Goal: Information Seeking & Learning: Learn about a topic

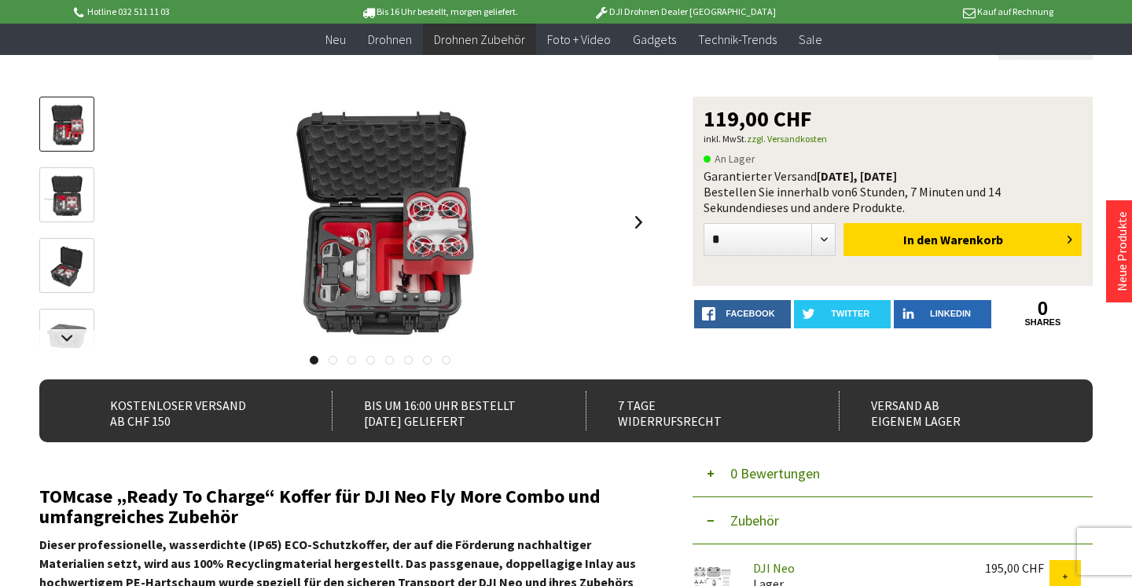
scroll to position [135, 0]
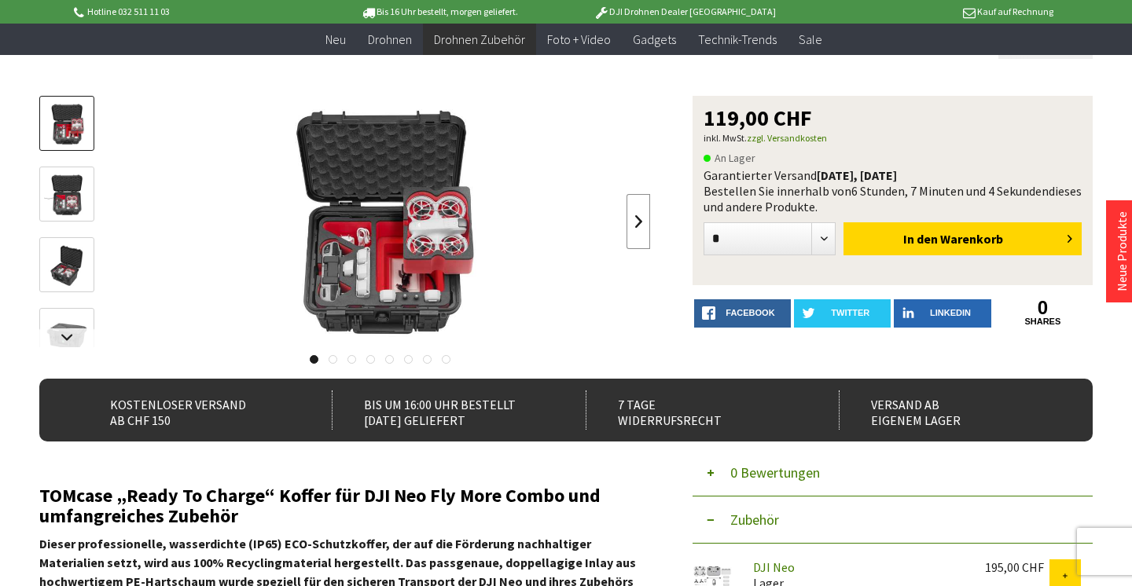
click at [635, 219] on link at bounding box center [638, 221] width 24 height 55
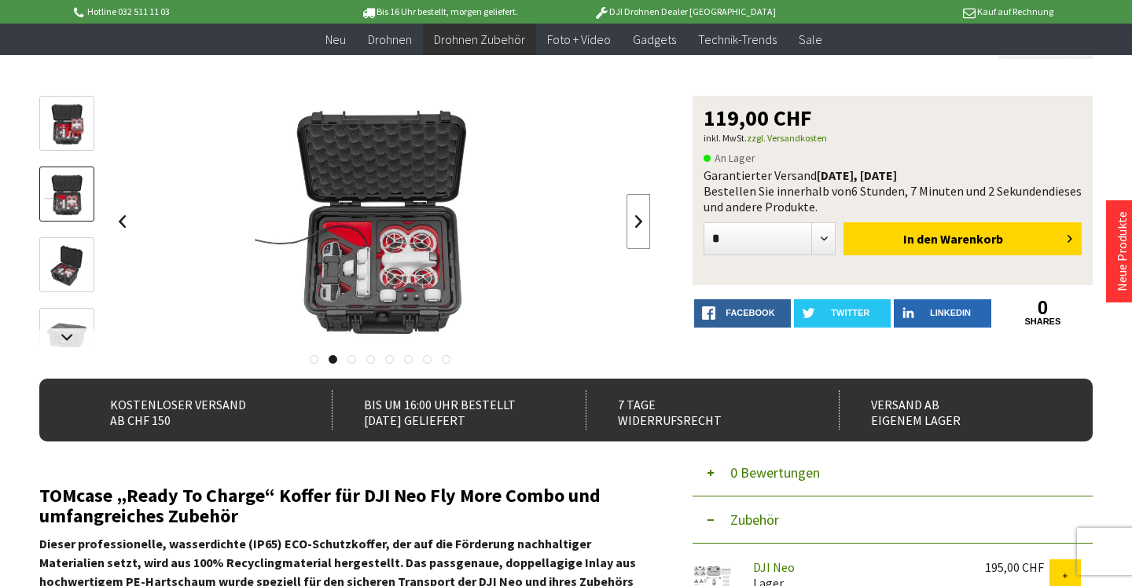
click at [635, 219] on link at bounding box center [638, 221] width 24 height 55
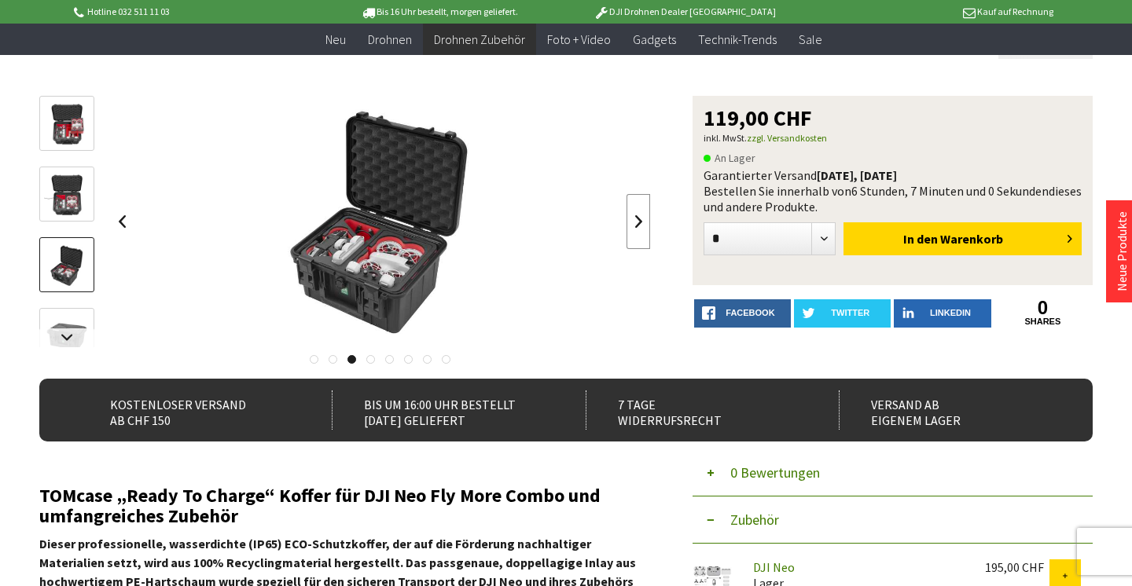
click at [635, 219] on link at bounding box center [638, 221] width 24 height 55
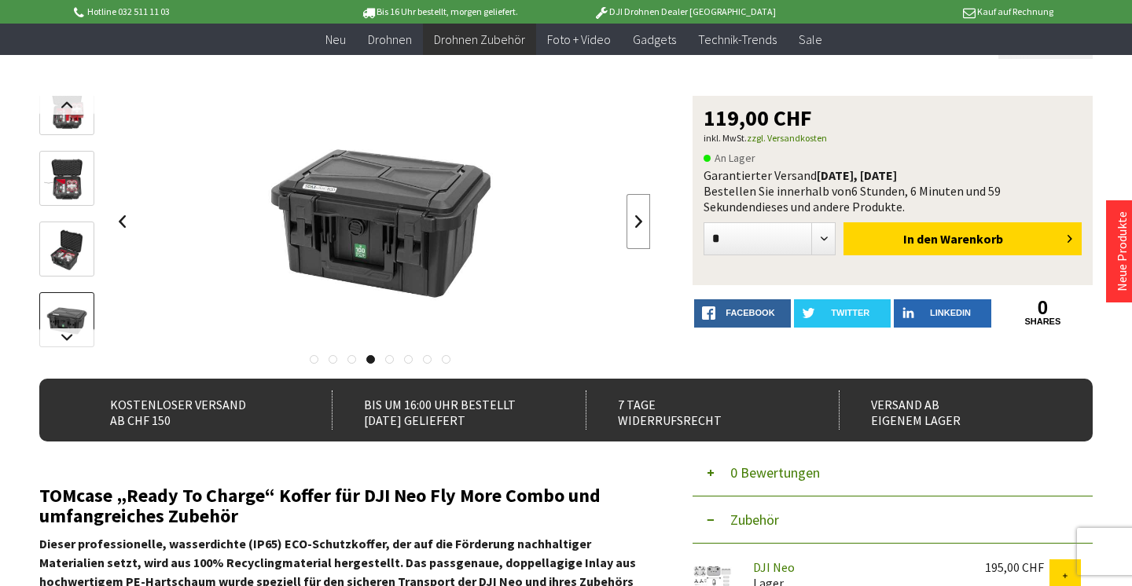
click at [635, 219] on link at bounding box center [638, 221] width 24 height 55
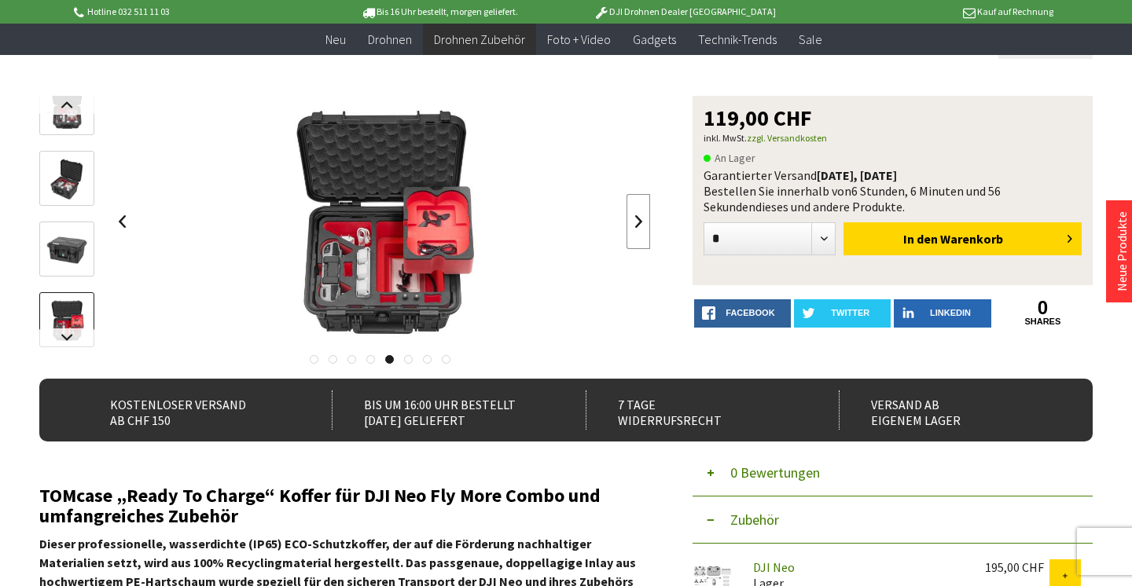
click at [635, 219] on link at bounding box center [638, 221] width 24 height 55
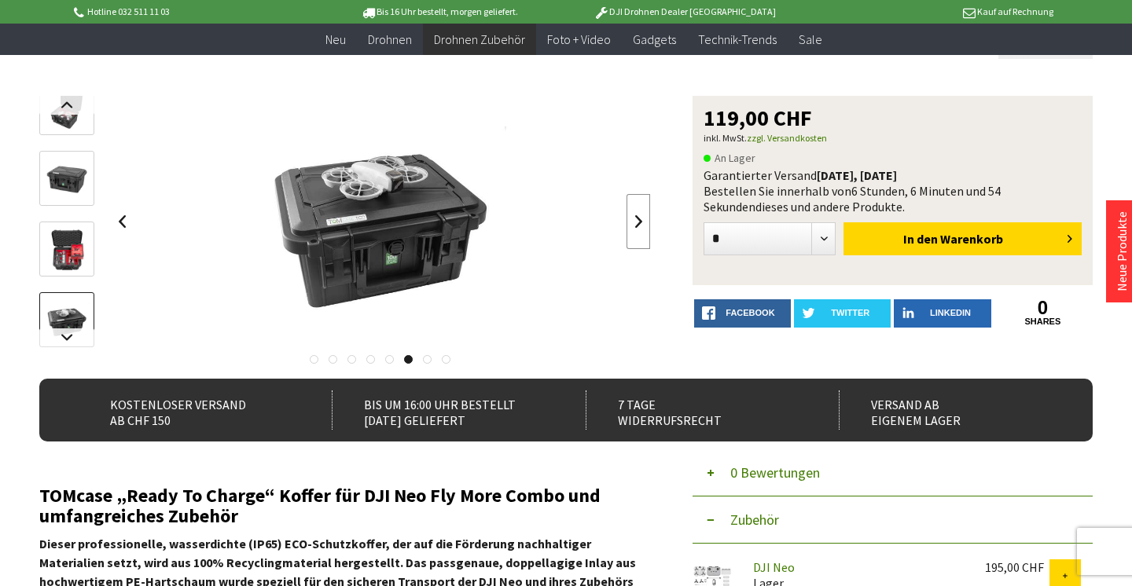
click at [635, 219] on link at bounding box center [638, 221] width 24 height 55
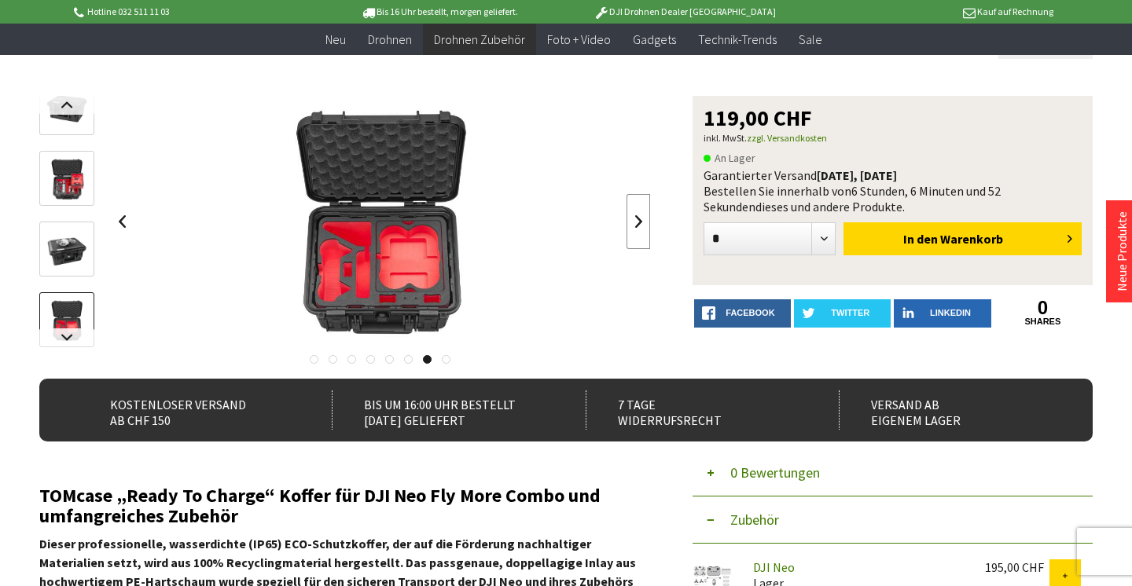
click at [635, 219] on link at bounding box center [638, 221] width 24 height 55
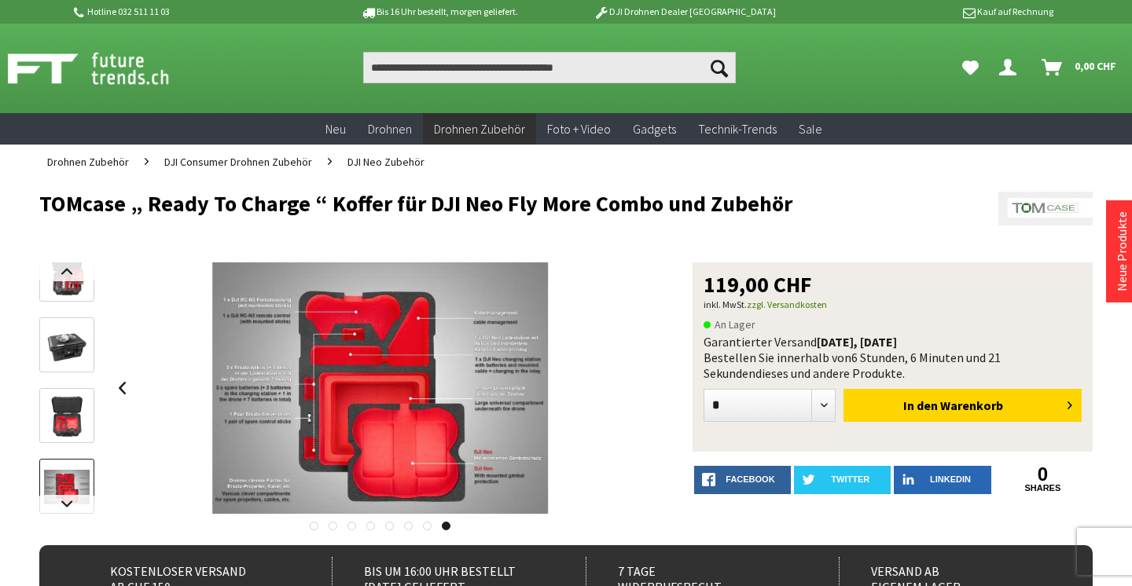
scroll to position [0, 0]
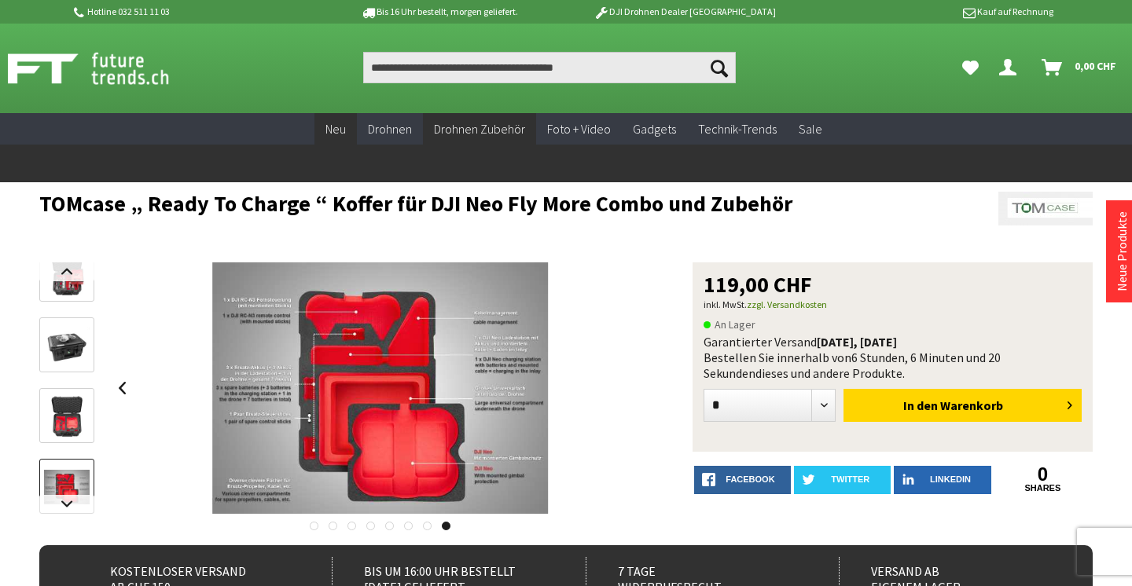
click at [336, 128] on span "Neu" at bounding box center [335, 129] width 20 height 16
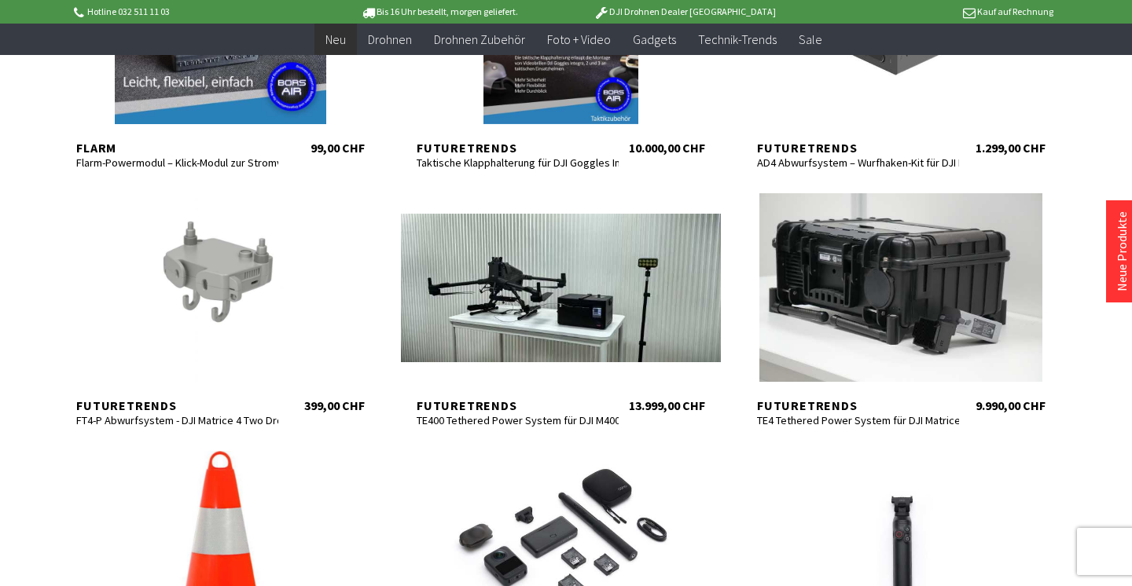
scroll to position [685, 0]
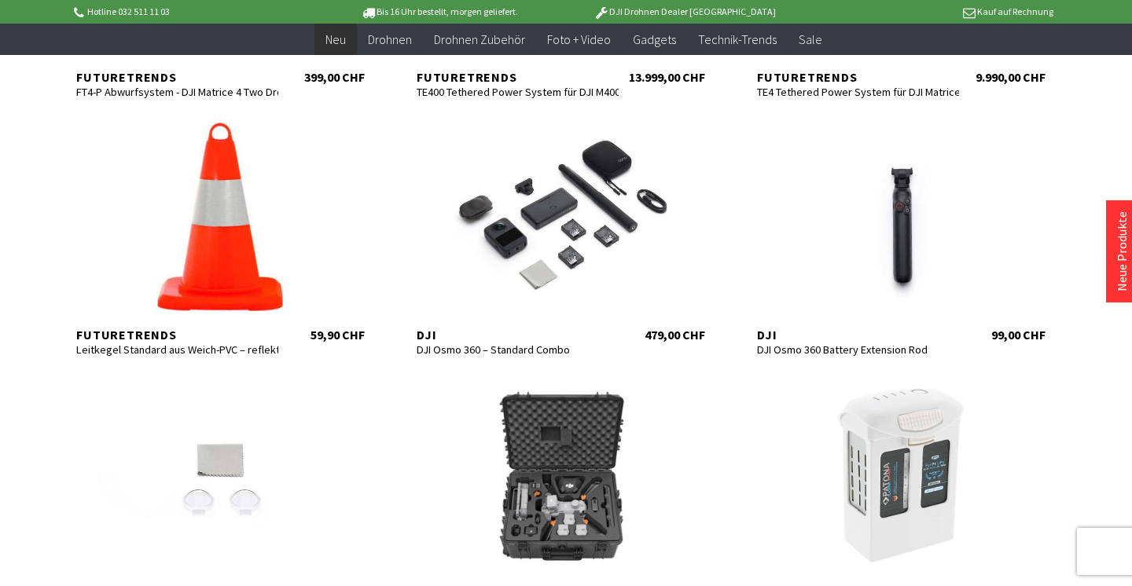
scroll to position [832, 0]
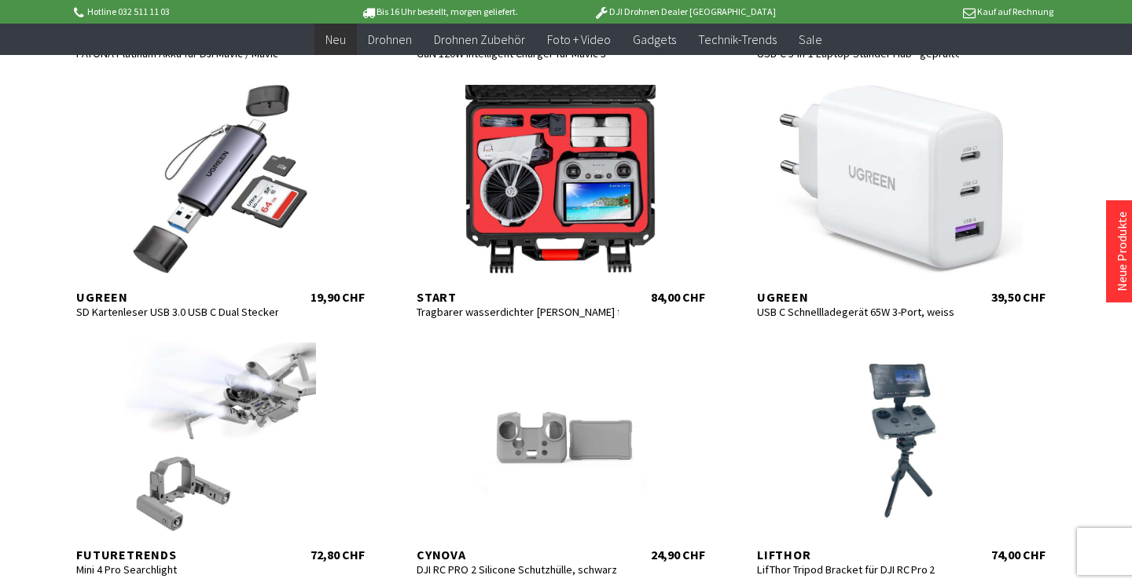
scroll to position [2595, 0]
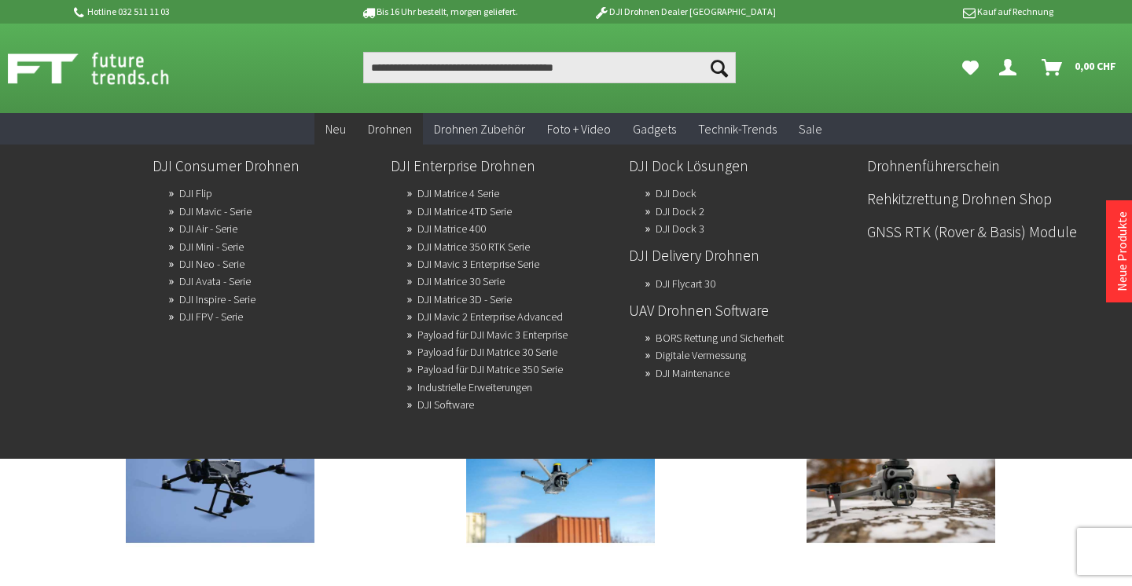
click at [395, 124] on span "Drohnen" at bounding box center [390, 129] width 44 height 16
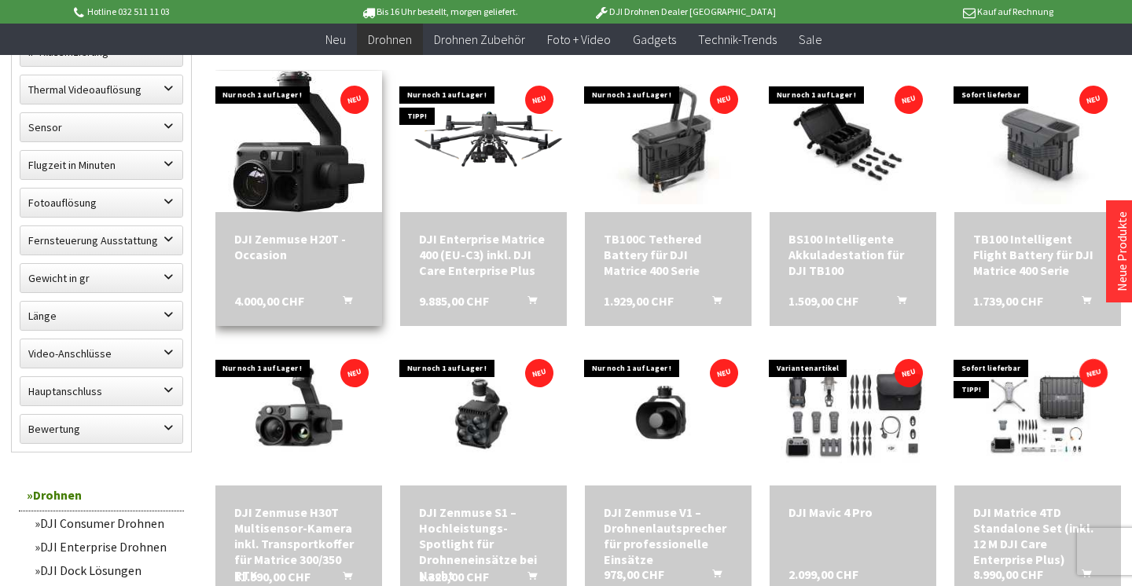
scroll to position [828, 0]
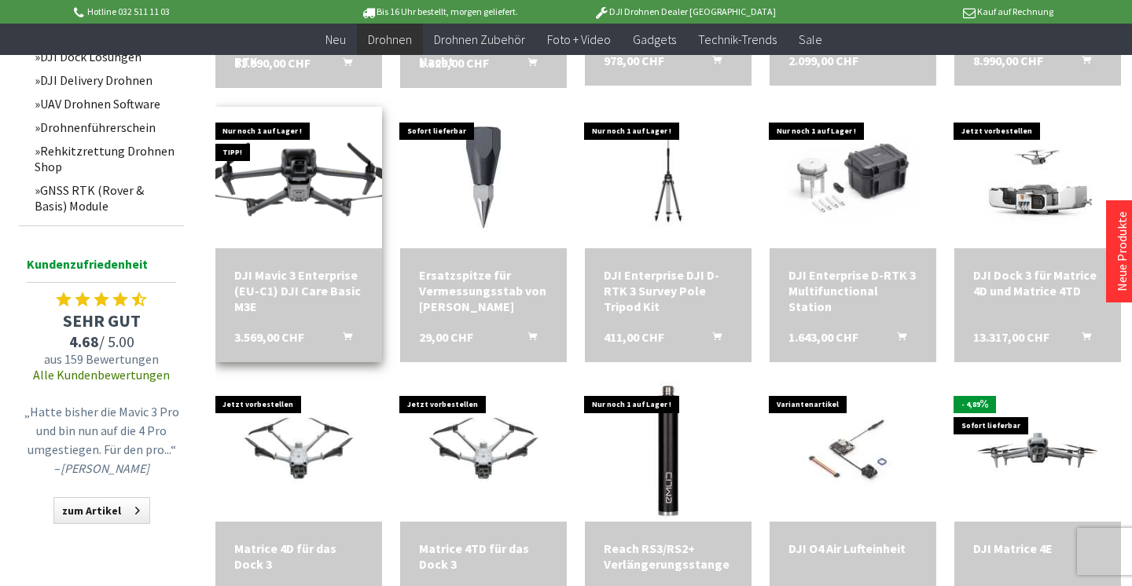
scroll to position [1341, 0]
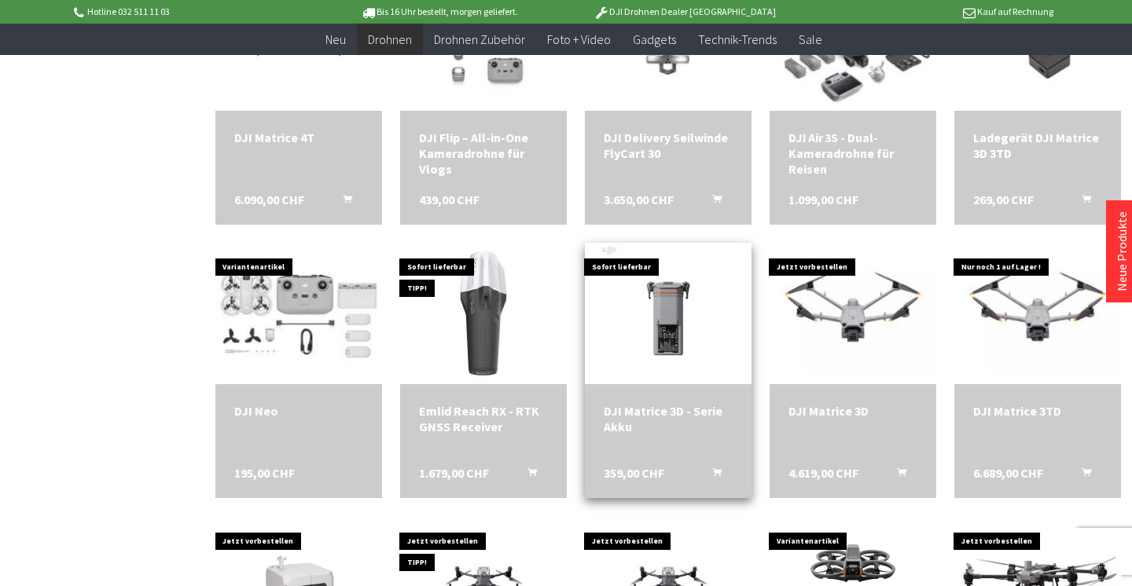
scroll to position [2027, 0]
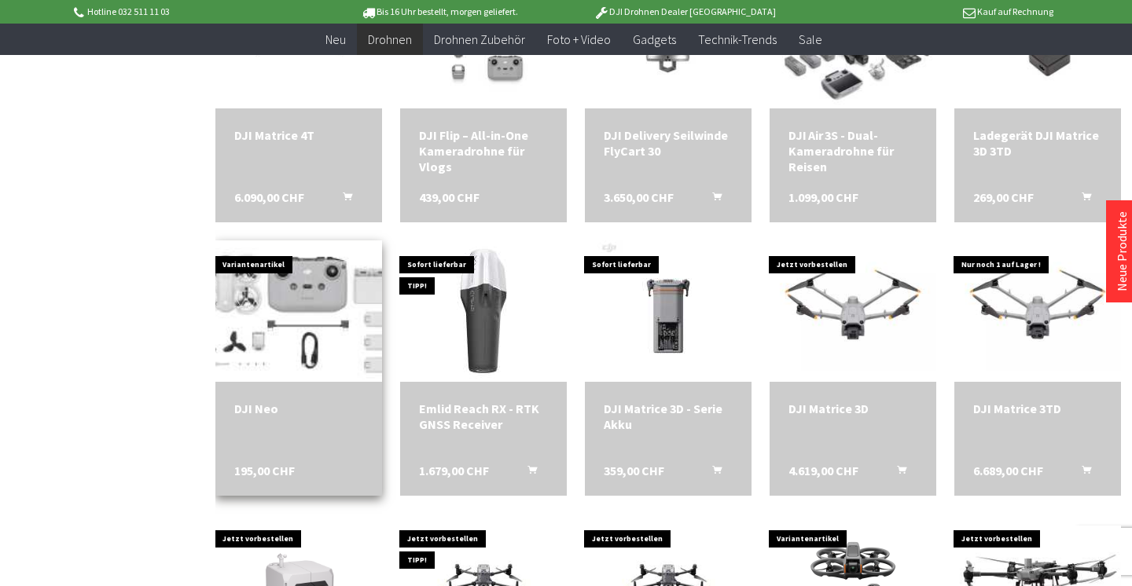
click at [280, 317] on img at bounding box center [298, 311] width 233 height 197
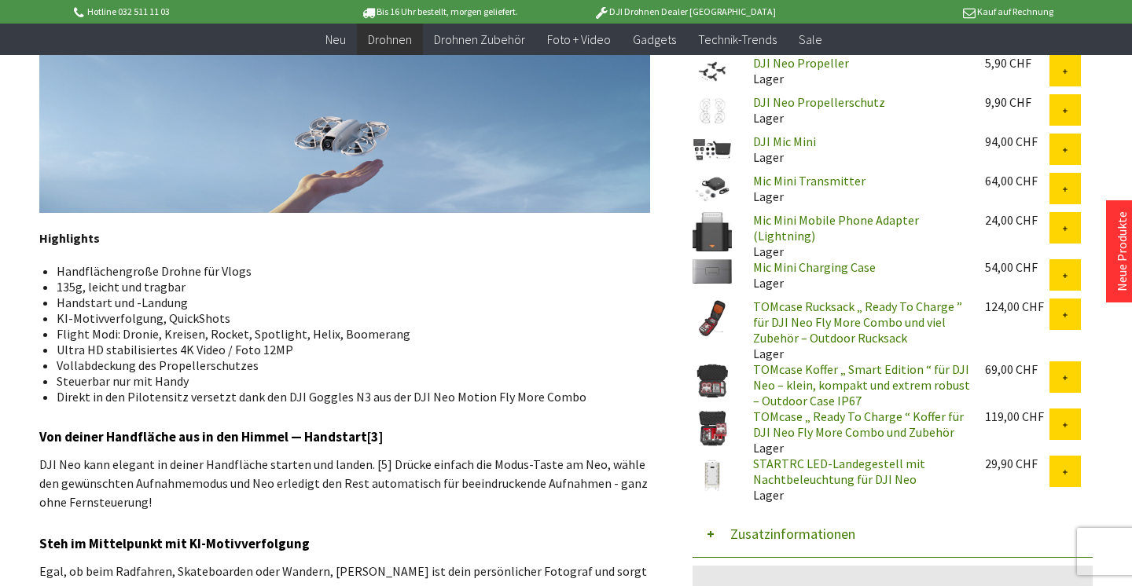
scroll to position [764, 0]
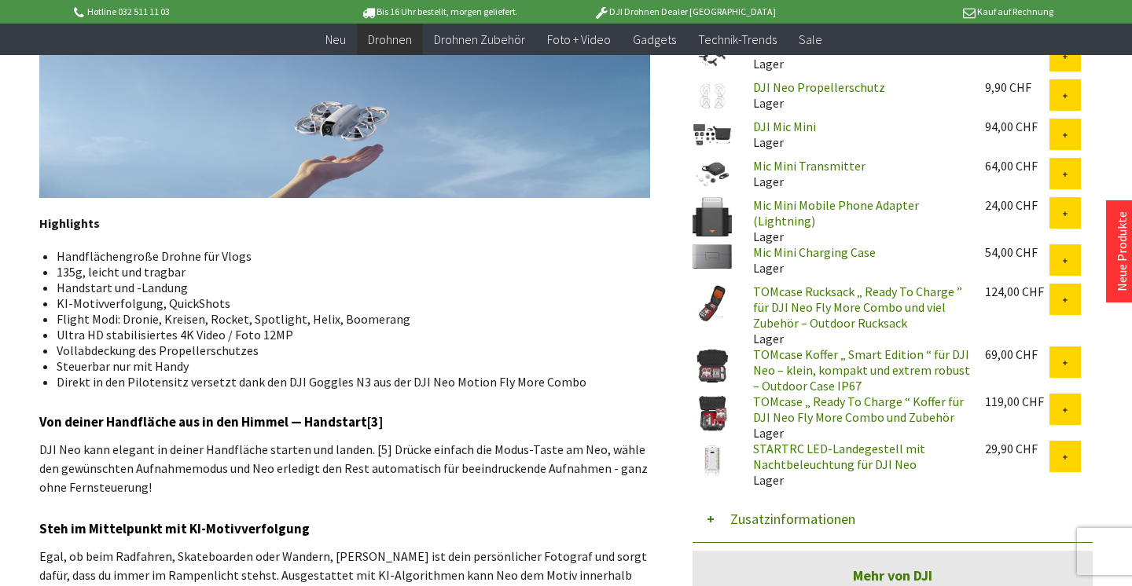
click at [714, 369] on img at bounding box center [711, 366] width 39 height 39
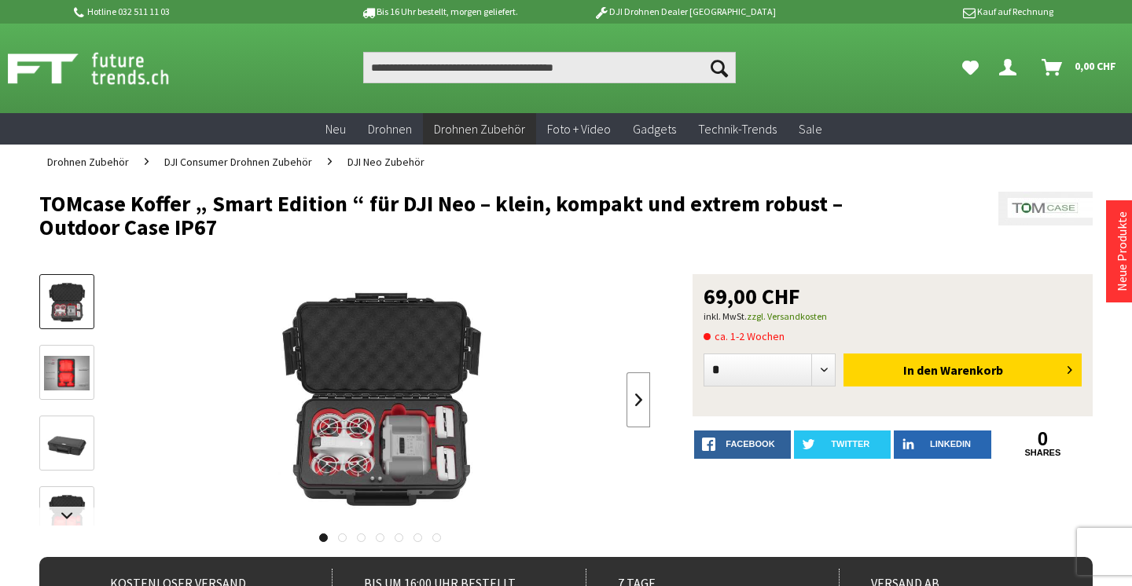
click at [634, 401] on link at bounding box center [638, 400] width 24 height 55
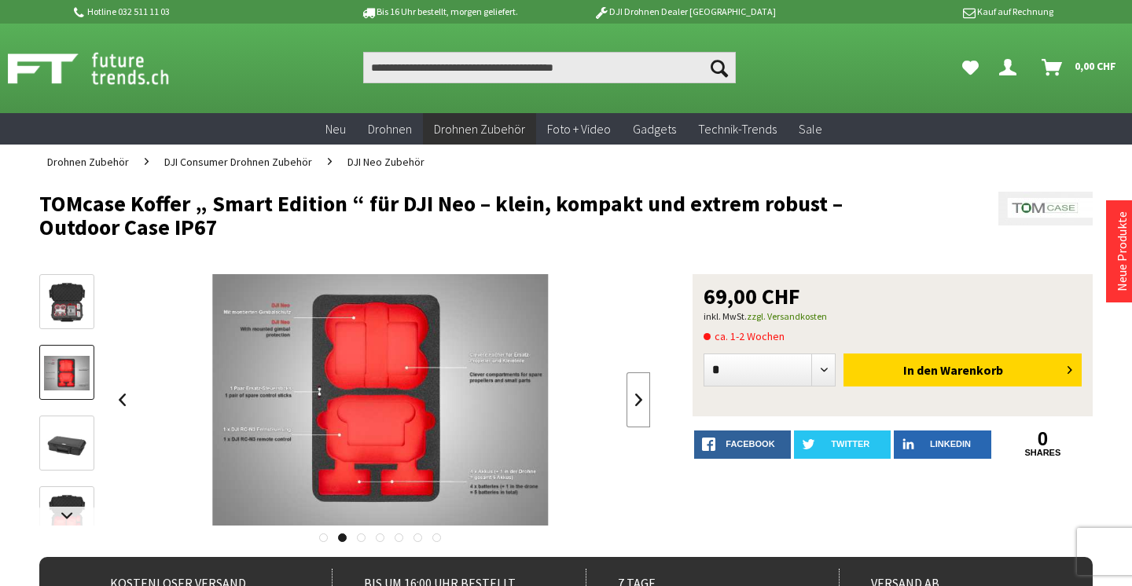
click at [634, 401] on link at bounding box center [638, 400] width 24 height 55
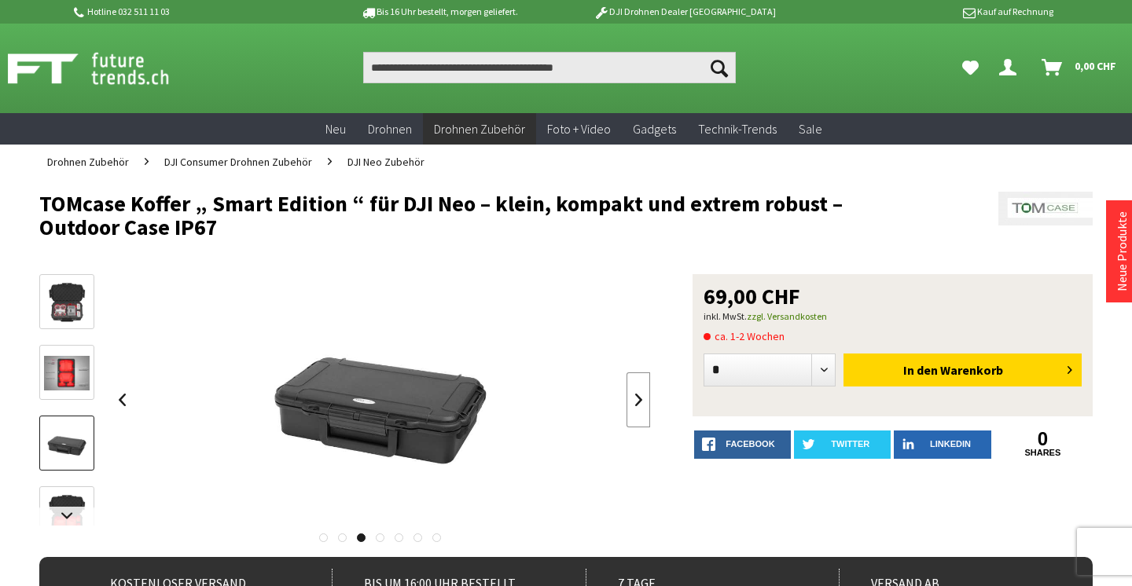
click at [634, 401] on link at bounding box center [638, 400] width 24 height 55
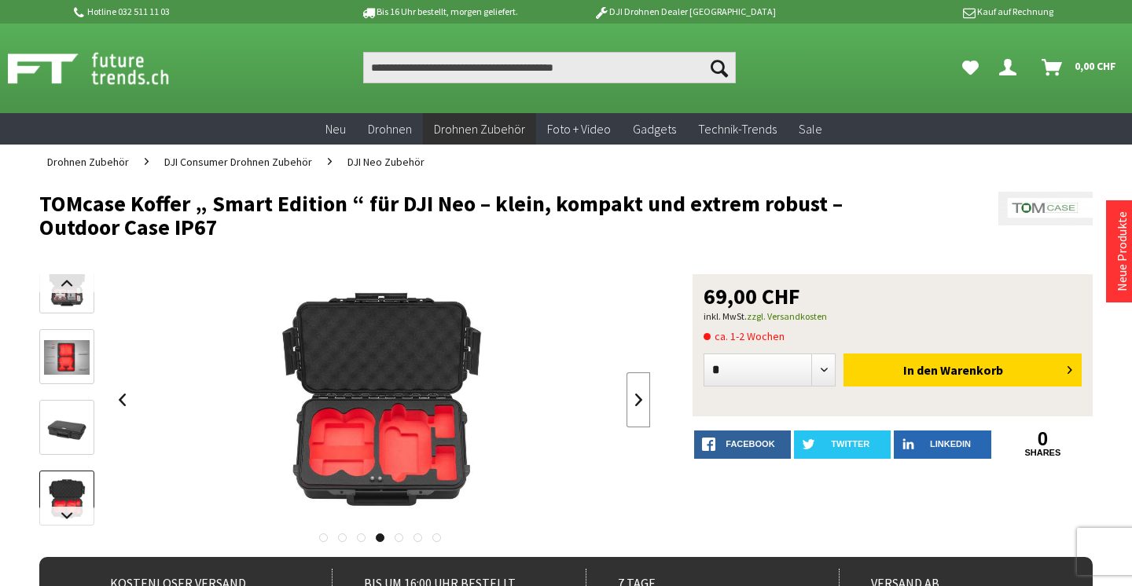
click at [634, 401] on link at bounding box center [638, 400] width 24 height 55
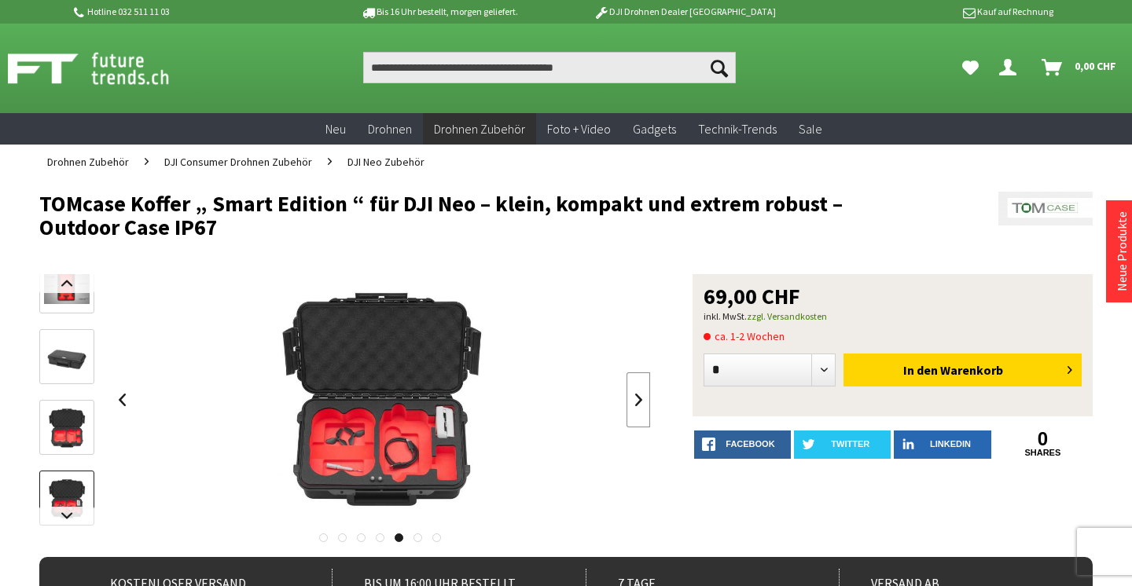
click at [634, 401] on link at bounding box center [638, 400] width 24 height 55
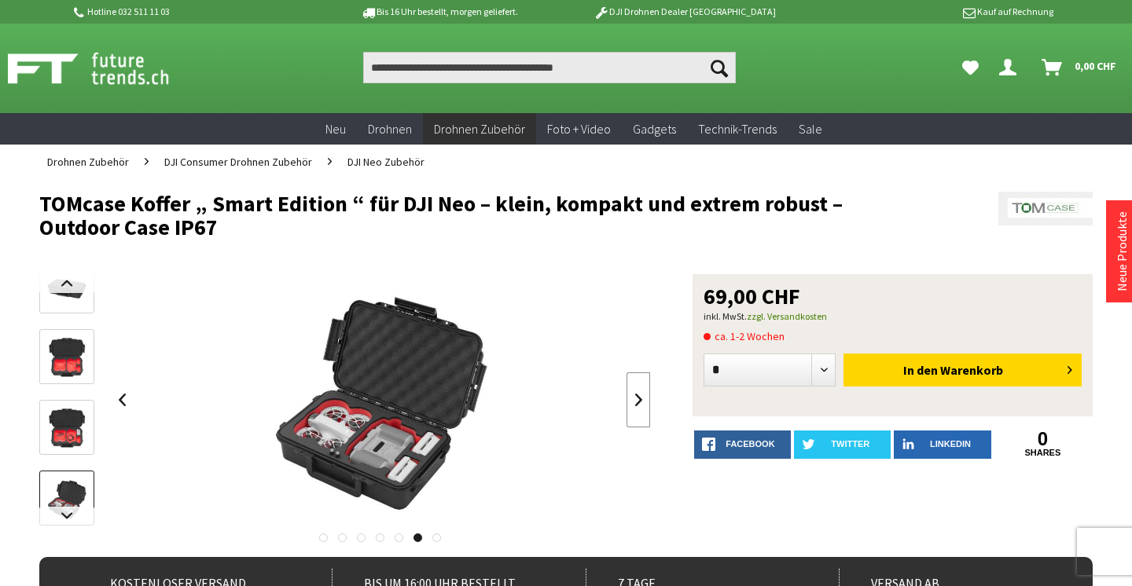
click at [634, 400] on link at bounding box center [638, 400] width 24 height 55
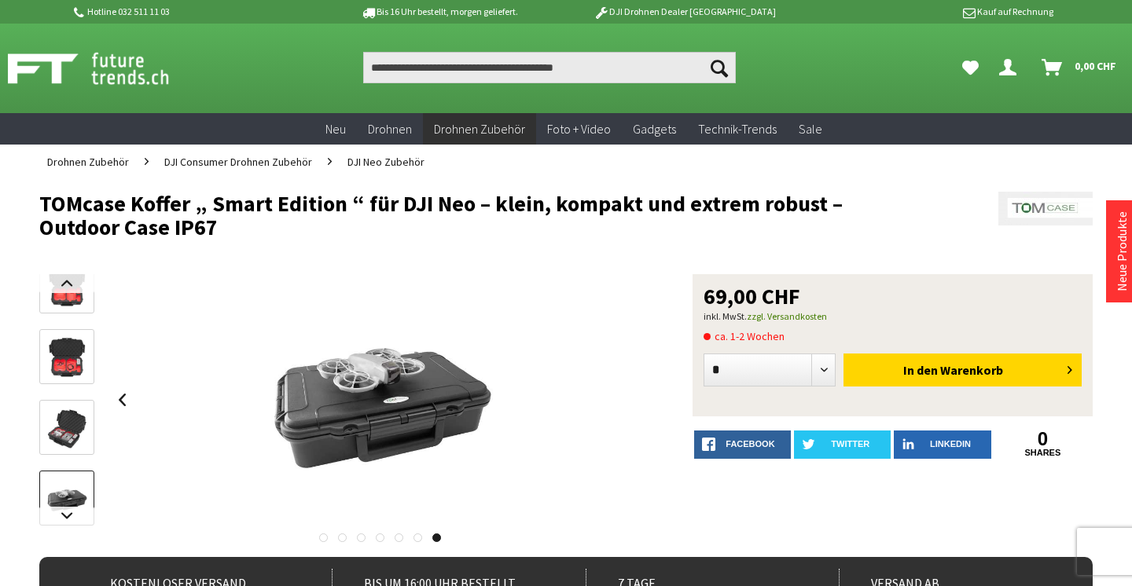
click at [634, 400] on div at bounding box center [380, 400] width 541 height 252
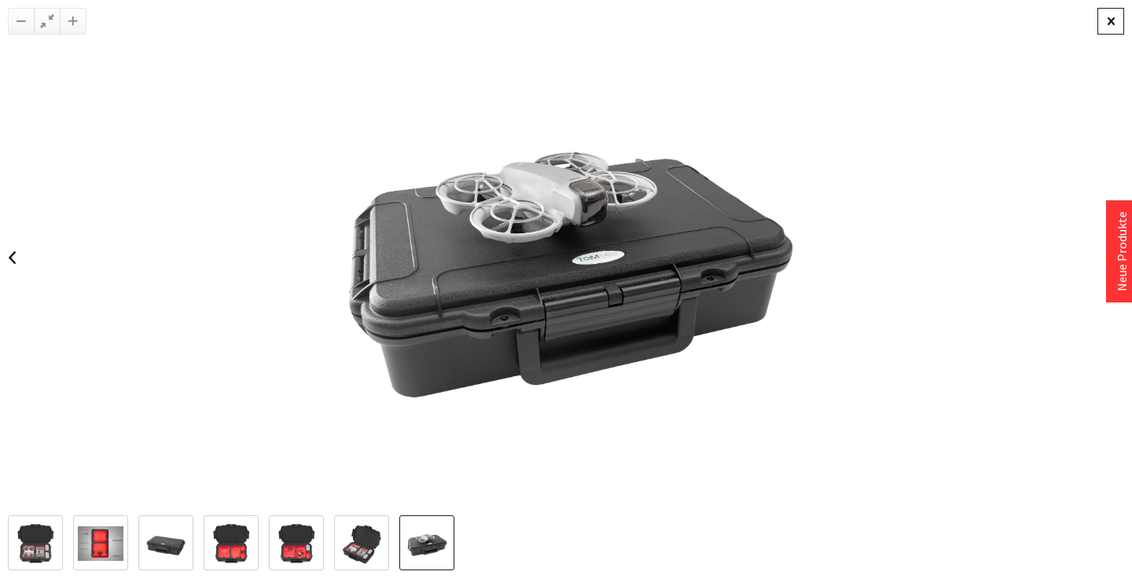
click at [1111, 24] on div at bounding box center [1110, 21] width 27 height 27
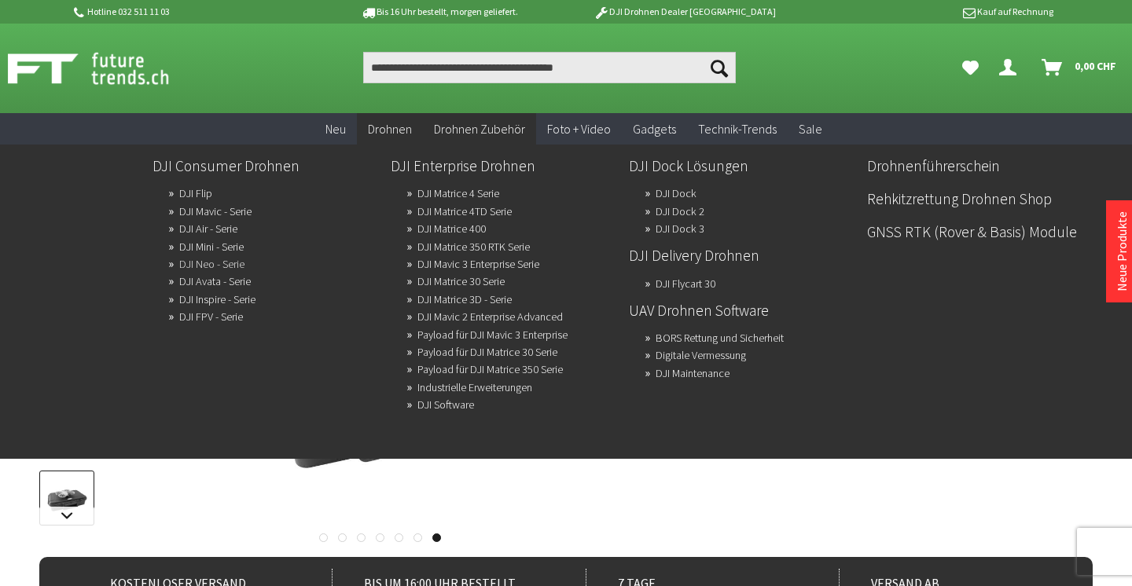
click at [194, 264] on link "DJI Neo - Serie" at bounding box center [211, 264] width 65 height 22
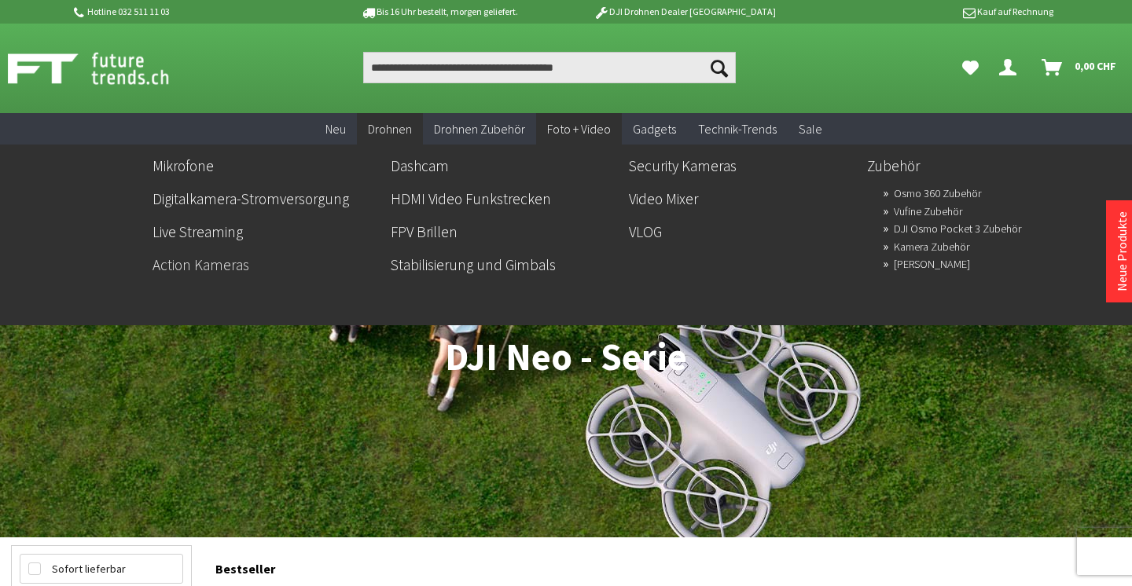
click at [197, 267] on link "Action Kameras" at bounding box center [265, 265] width 226 height 27
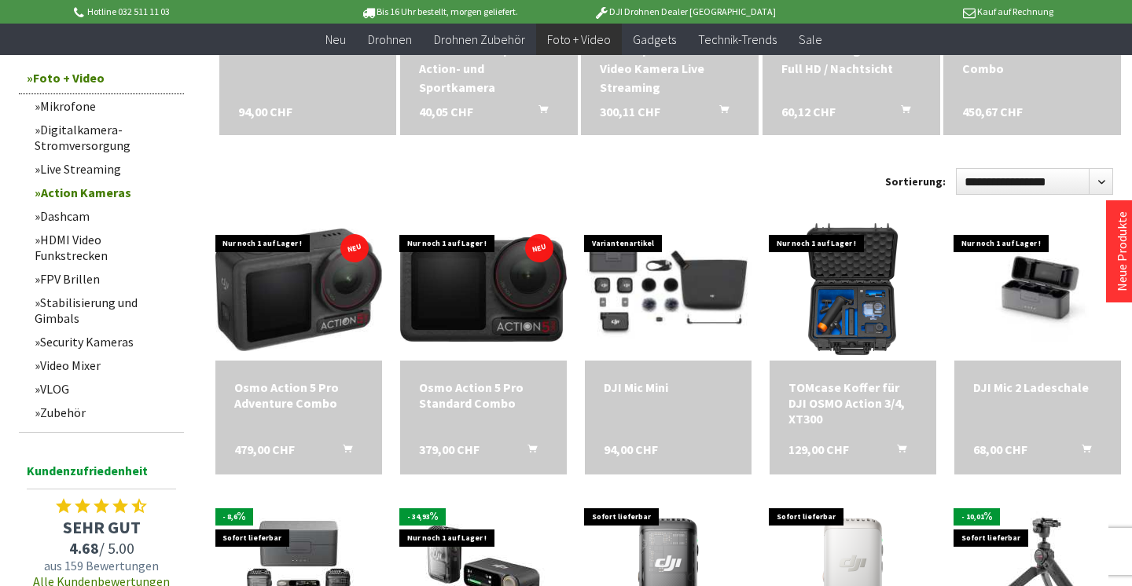
scroll to position [683, 0]
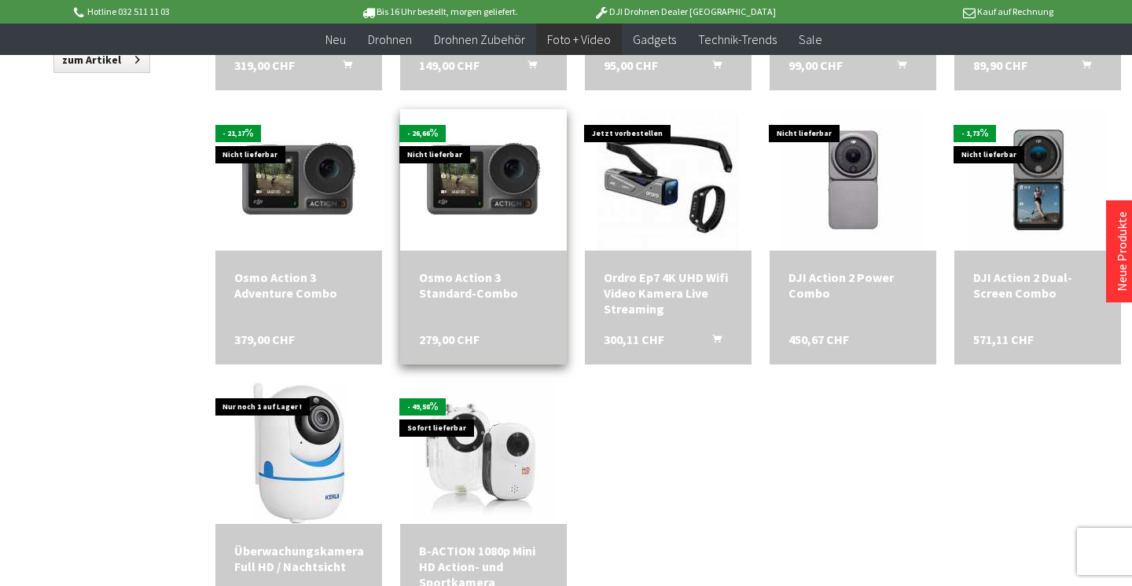
scroll to position [1335, 0]
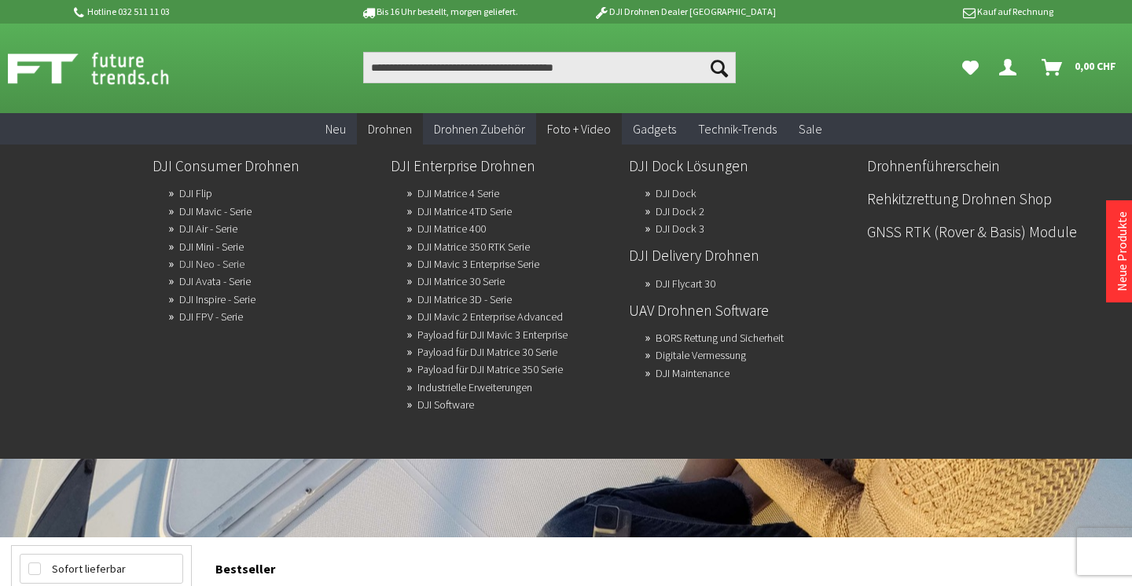
click at [208, 263] on link "DJI Neo - Serie" at bounding box center [211, 264] width 65 height 22
